Goal: Information Seeking & Learning: Learn about a topic

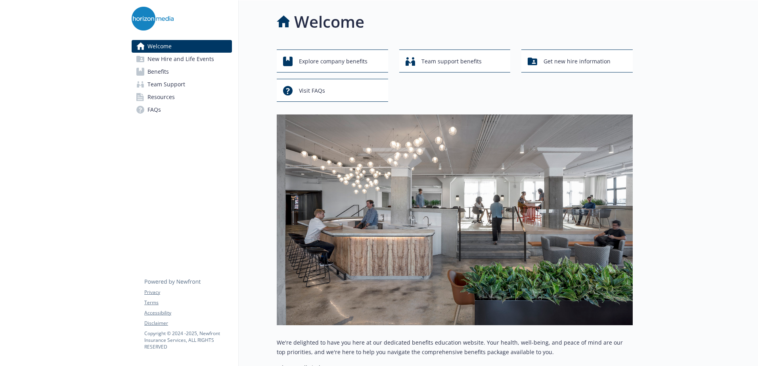
click at [167, 69] on span "Benefits" at bounding box center [158, 71] width 21 height 13
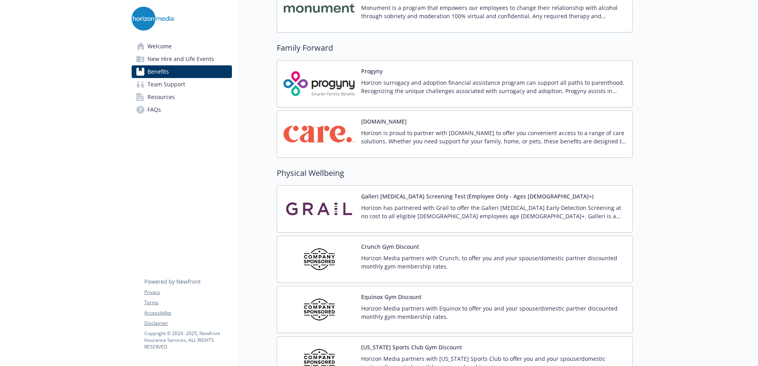
scroll to position [1594, 0]
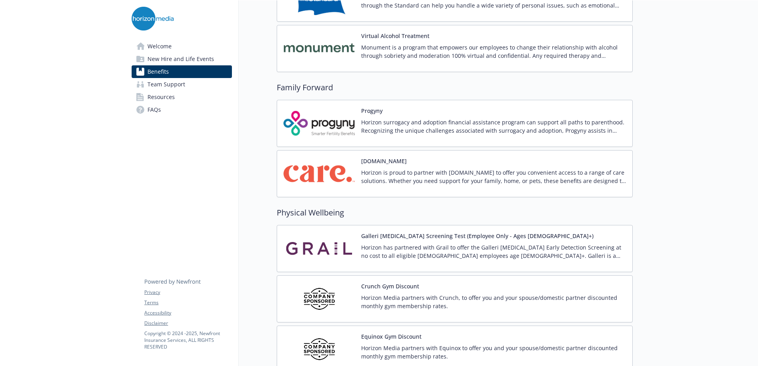
click at [338, 167] on img at bounding box center [319, 174] width 71 height 34
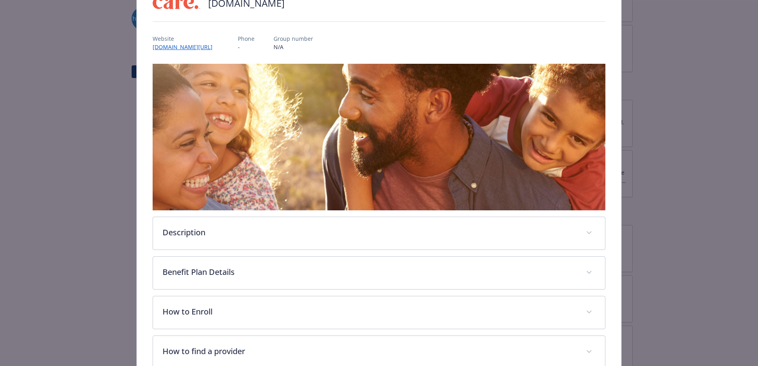
scroll to position [196, 0]
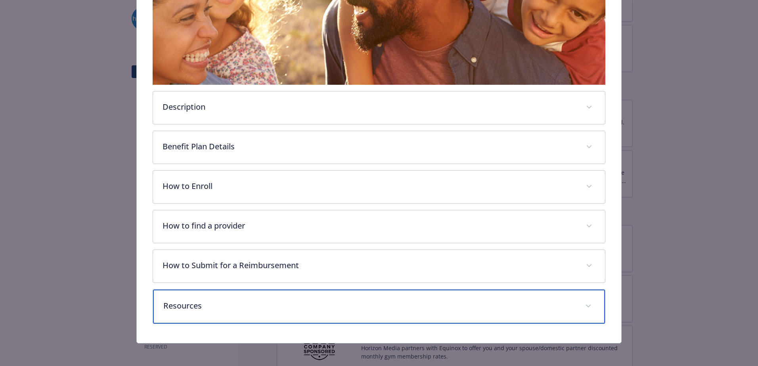
click at [226, 300] on p "Resources" at bounding box center [369, 306] width 412 height 12
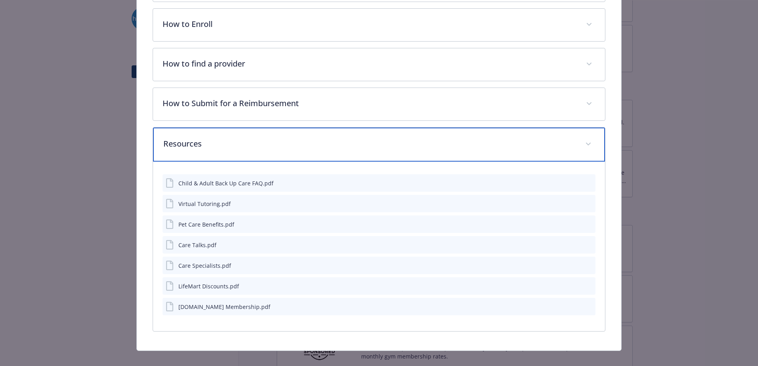
scroll to position [367, 0]
